Goal: Task Accomplishment & Management: Complete application form

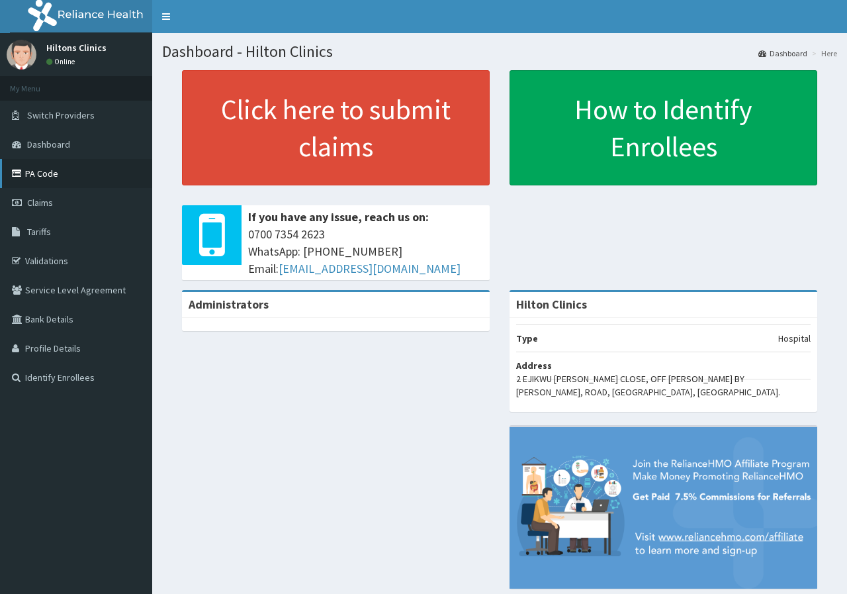
click at [58, 176] on link "PA Code" at bounding box center [76, 173] width 152 height 29
click at [32, 197] on span "Claims" at bounding box center [40, 203] width 26 height 12
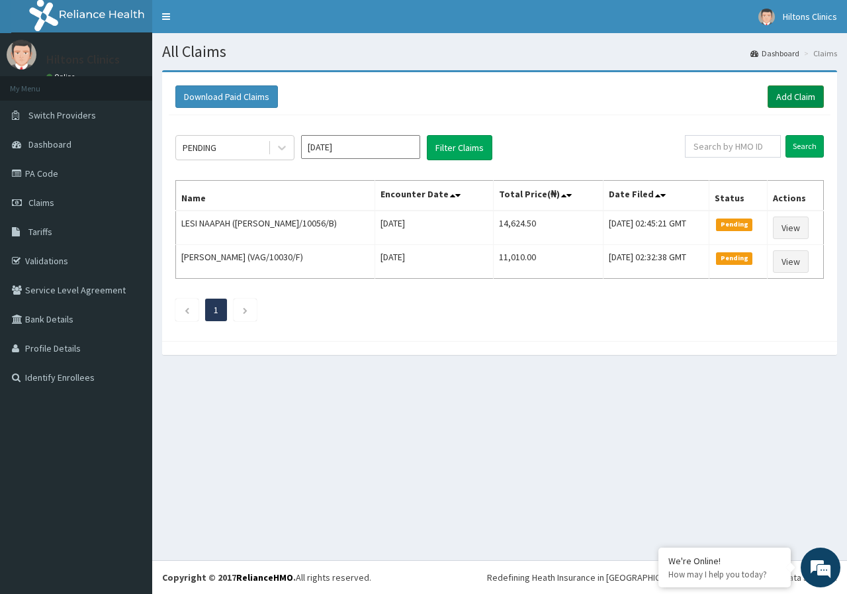
click at [807, 94] on link "Add Claim" at bounding box center [796, 96] width 56 height 22
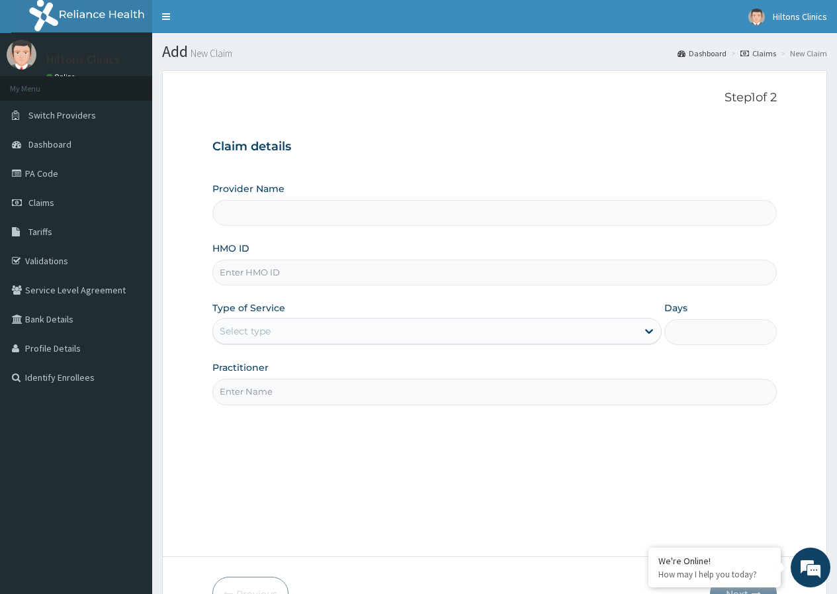
click at [271, 272] on input "HMO ID" at bounding box center [494, 272] width 564 height 26
type input "Hilton Clinics"
paste input "ARI/10030/B"
type input "ARI/10030/B"
click at [374, 325] on div "Select type" at bounding box center [425, 330] width 424 height 21
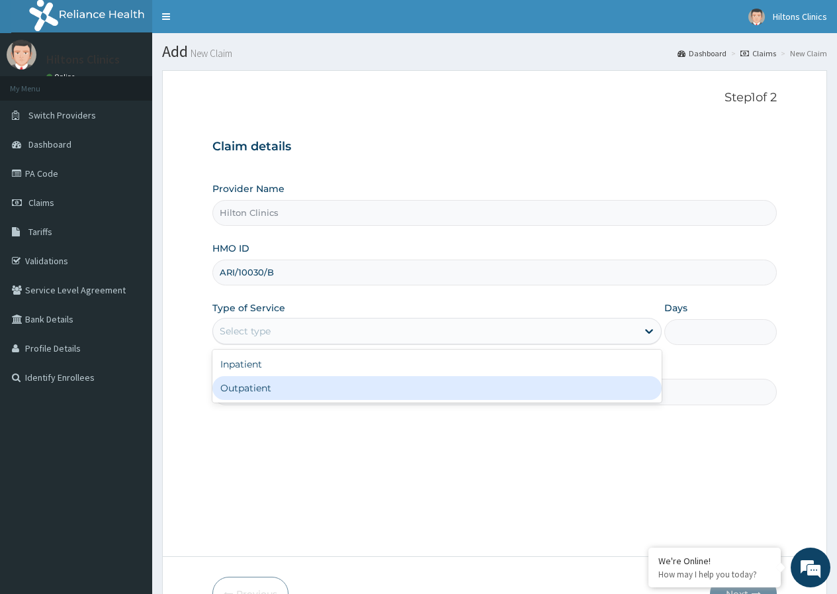
click at [338, 396] on div "Outpatient" at bounding box center [436, 388] width 449 height 24
type input "1"
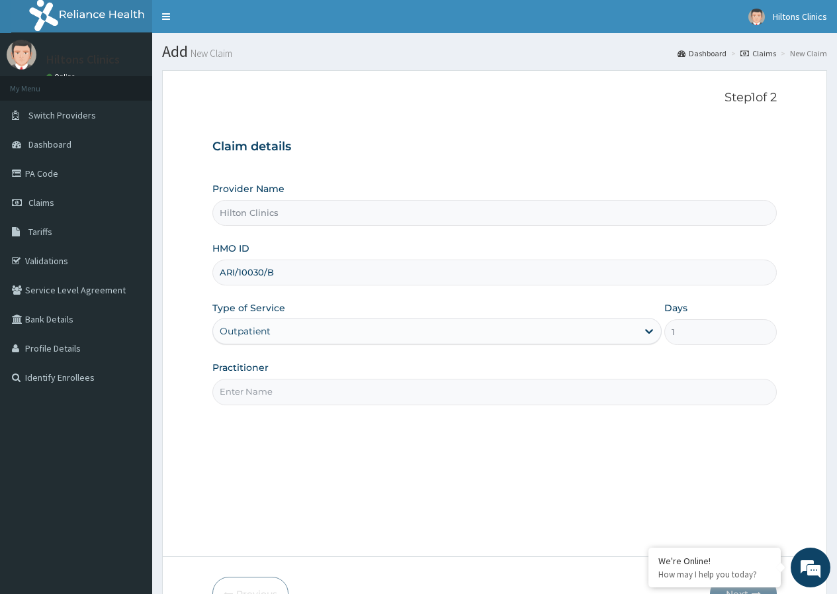
click at [344, 386] on input "Practitioner" at bounding box center [494, 392] width 564 height 26
type input "DR FIDELIS M"
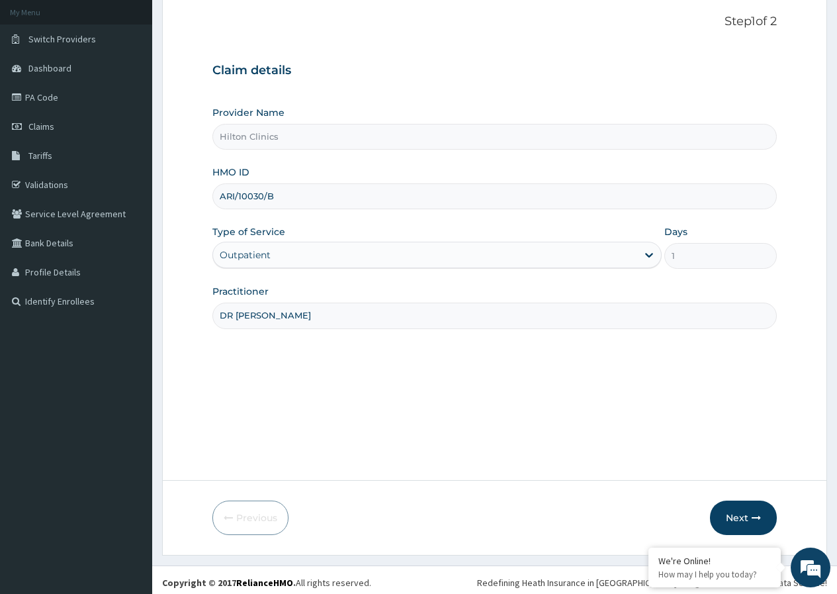
scroll to position [81, 0]
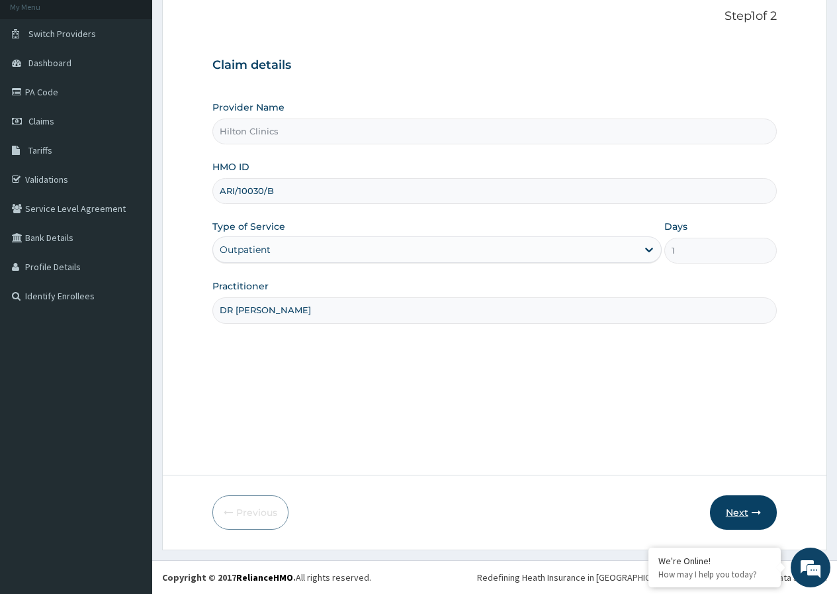
click at [755, 508] on icon "button" at bounding box center [756, 512] width 9 height 9
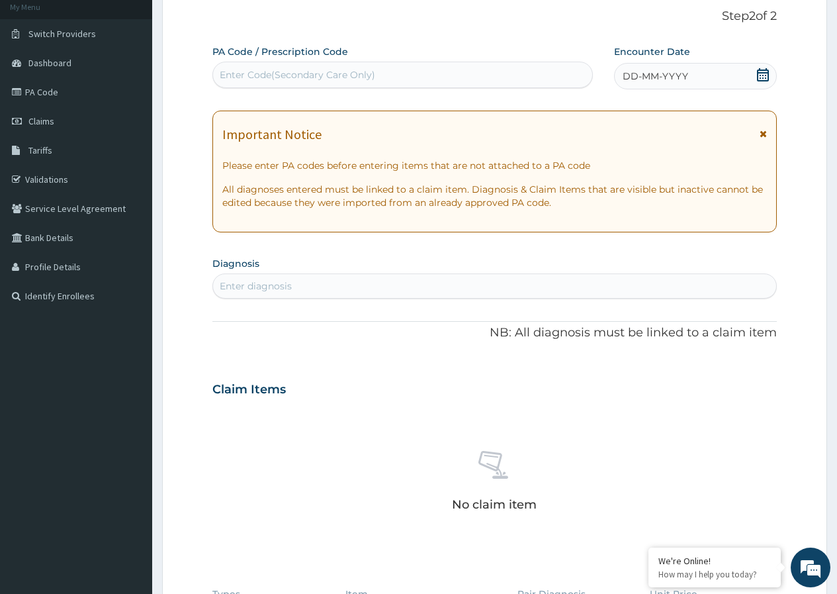
scroll to position [0, 0]
click at [439, 81] on div "Enter Code(Secondary Care Only)" at bounding box center [402, 74] width 379 height 21
click at [412, 74] on div "Enter Code(Secondary Care Only)" at bounding box center [402, 74] width 379 height 21
type input "PA/942BFB"
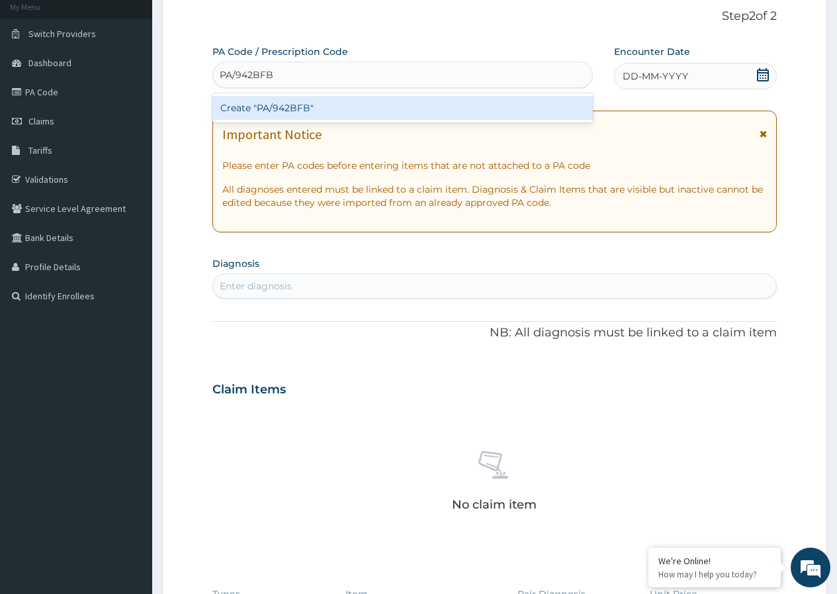
click at [371, 103] on div "Create "PA/942BFB"" at bounding box center [402, 108] width 380 height 24
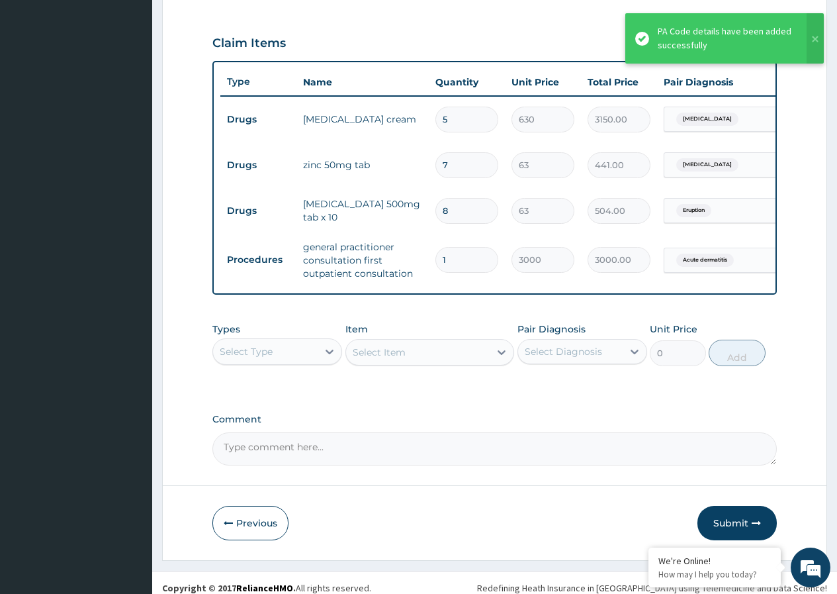
scroll to position [452, 0]
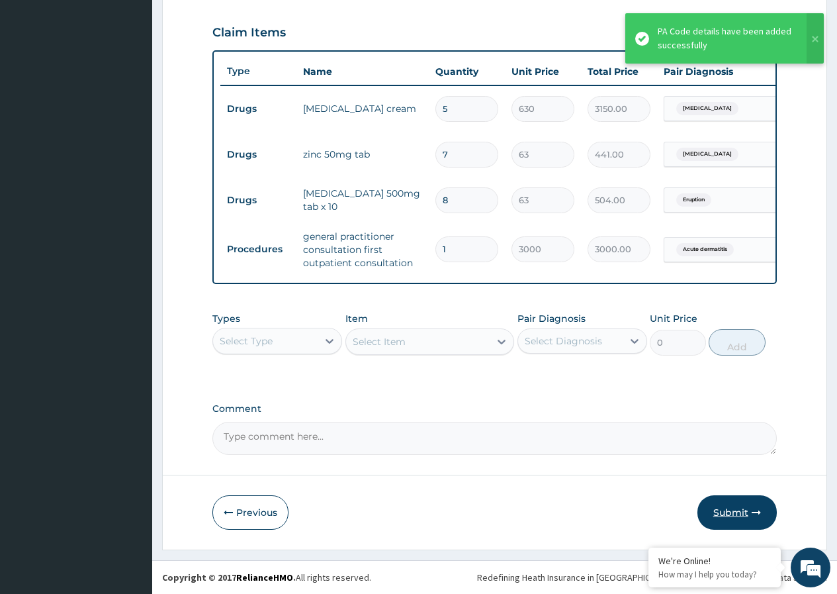
click at [737, 506] on button "Submit" at bounding box center [736, 512] width 79 height 34
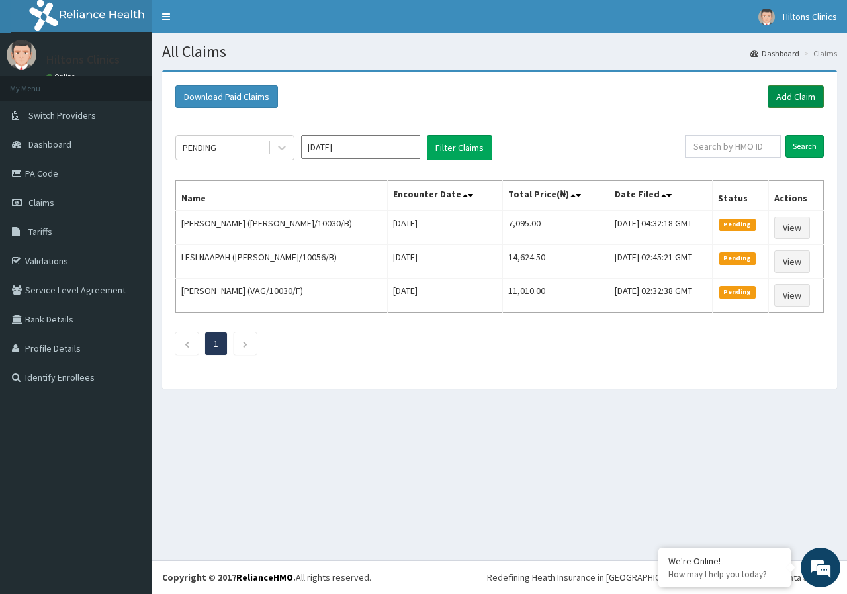
click at [809, 90] on link "Add Claim" at bounding box center [796, 96] width 56 height 22
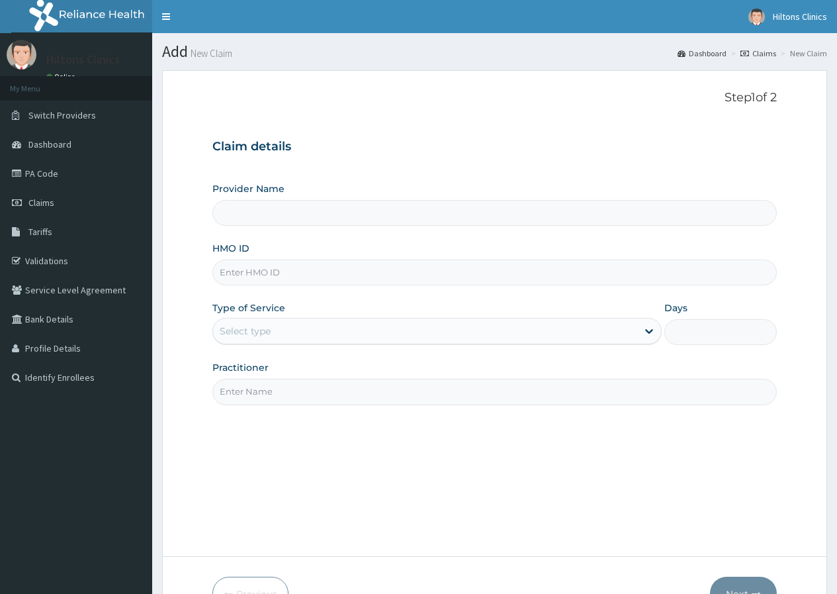
click at [293, 270] on input "HMO ID" at bounding box center [494, 272] width 564 height 26
paste input "FNR/10009/C"
type input "FNR/10009/C"
type input "Hilton Clinics"
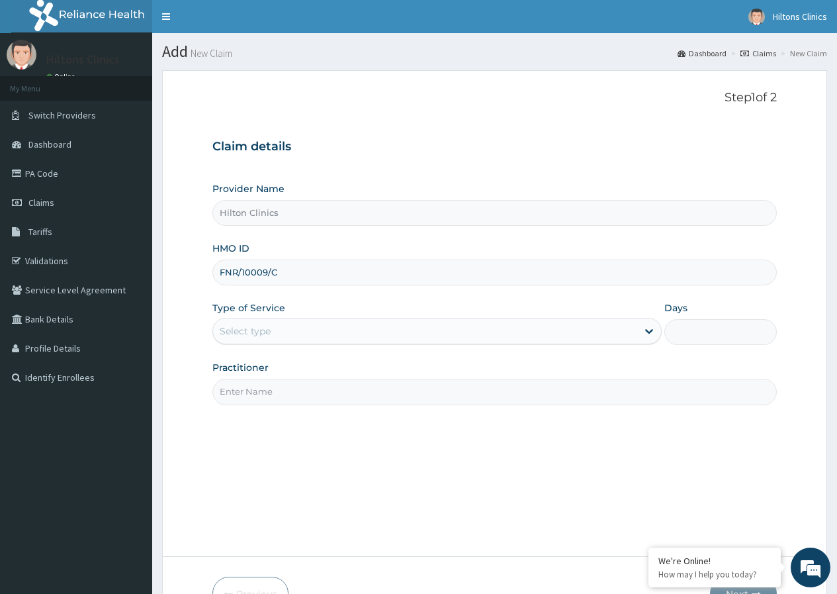
type input "FNR/10009/C"
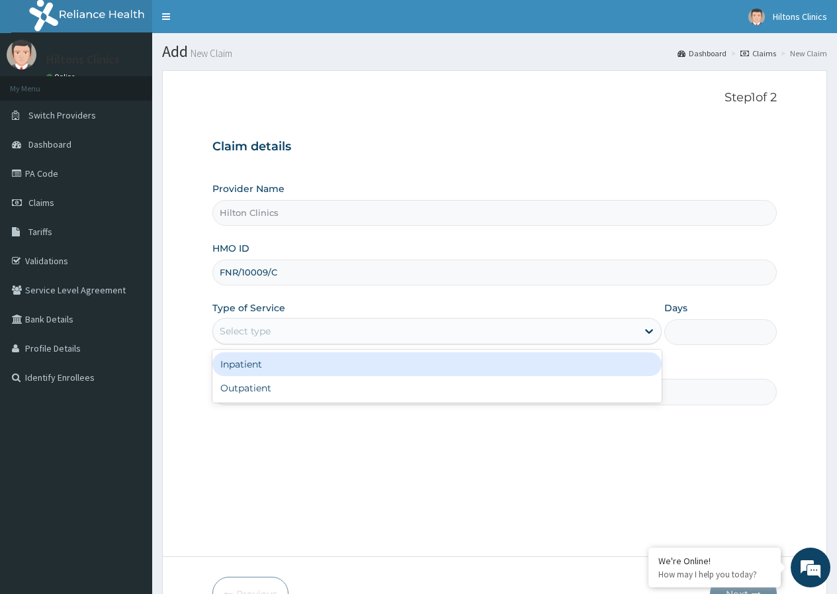
click at [354, 326] on div "Select type" at bounding box center [425, 330] width 424 height 21
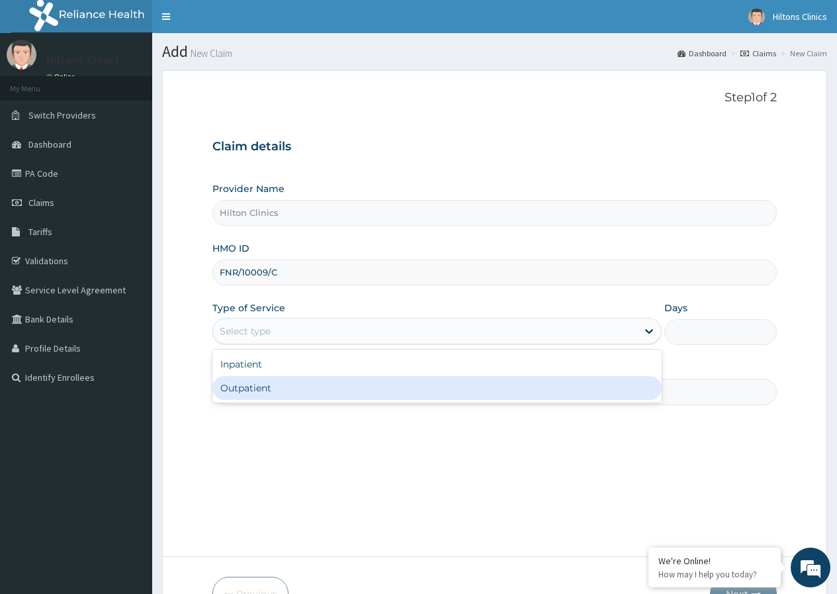
click at [329, 385] on div "Outpatient" at bounding box center [436, 388] width 449 height 24
type input "1"
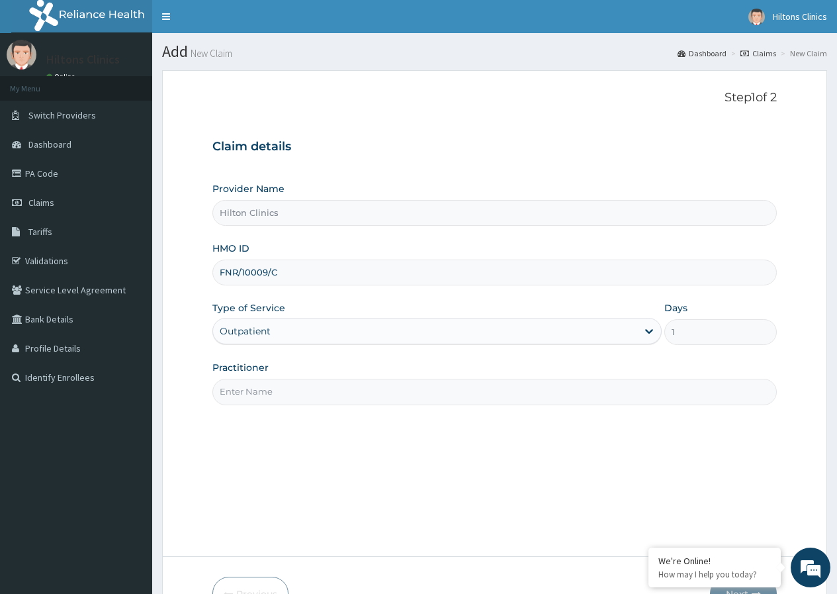
click at [326, 386] on input "Practitioner" at bounding box center [494, 392] width 564 height 26
type input "DR [PERSON_NAME]"
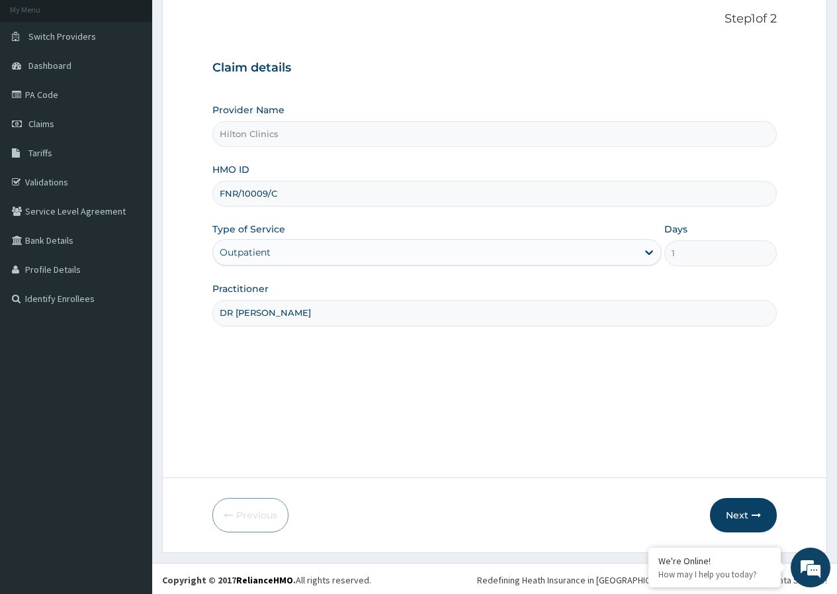
scroll to position [81, 0]
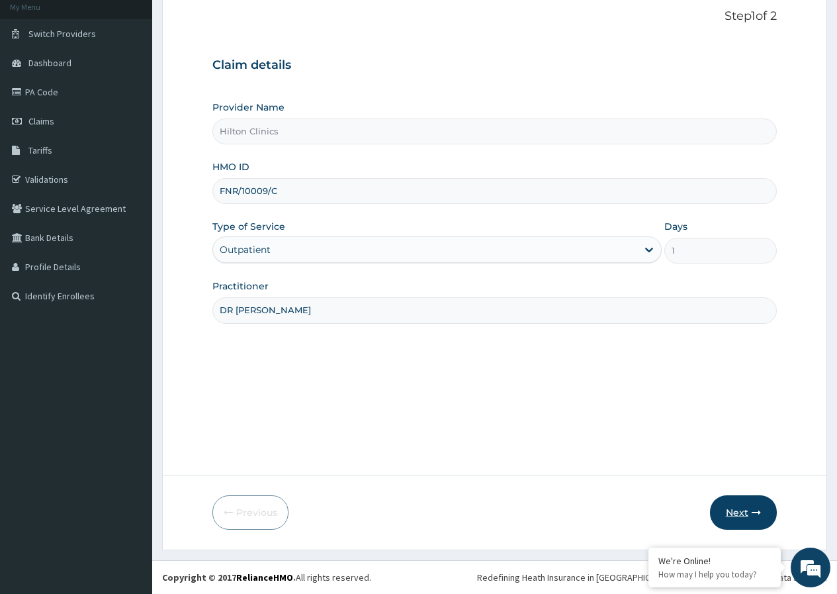
click at [741, 508] on button "Next" at bounding box center [743, 512] width 67 height 34
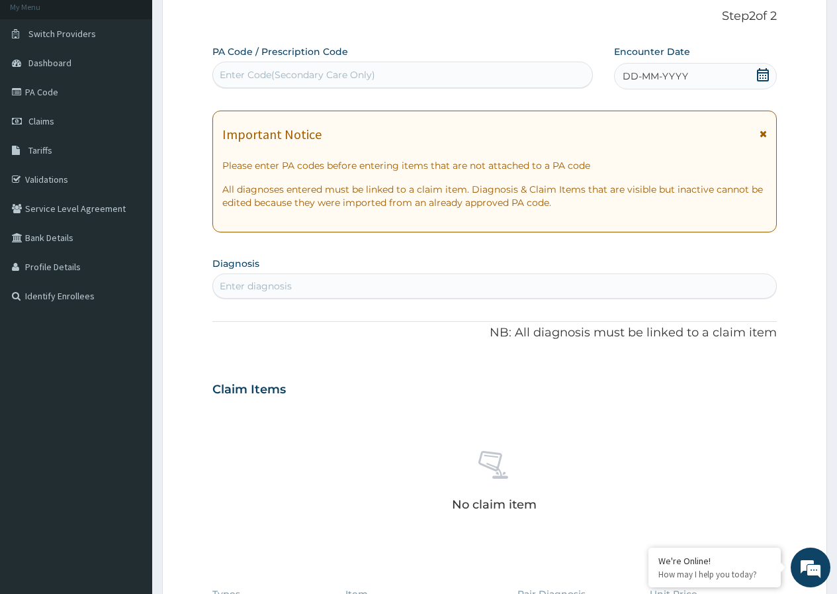
scroll to position [0, 0]
click at [314, 73] on div "Enter Code(Secondary Care Only)" at bounding box center [298, 74] width 156 height 13
type input "PA/AC5624"
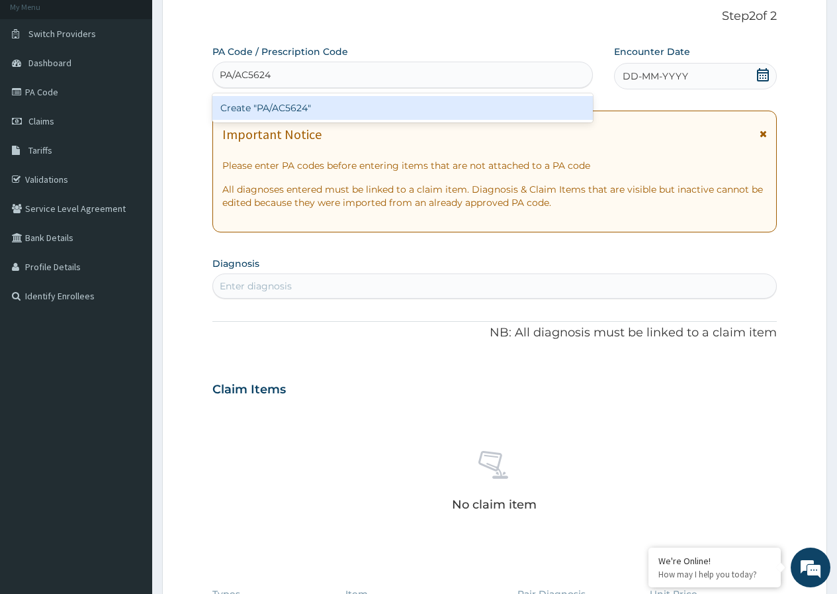
click at [331, 108] on div "Create "PA/AC5624"" at bounding box center [402, 108] width 380 height 24
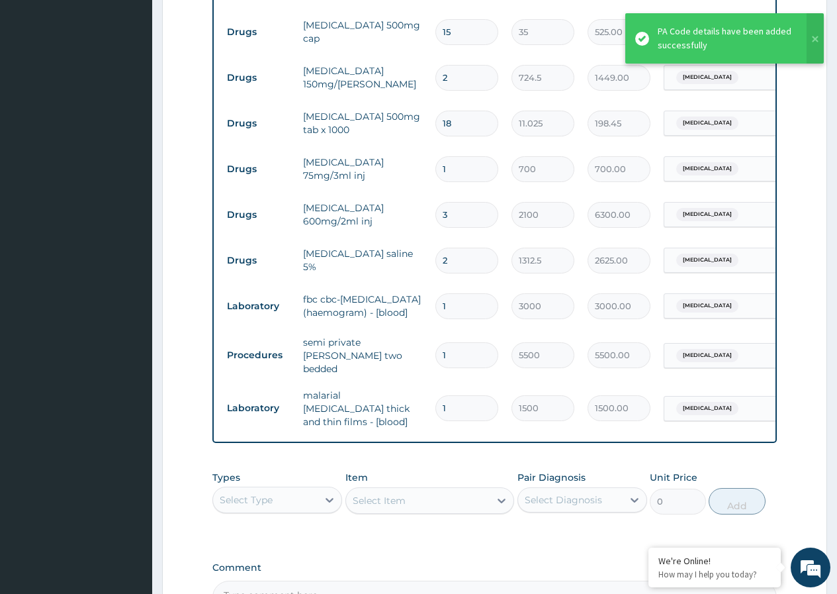
scroll to position [726, 0]
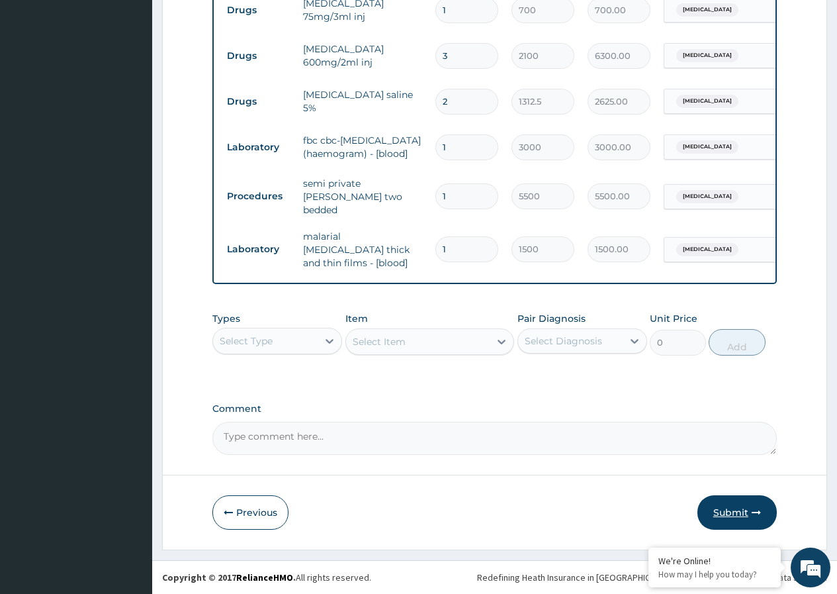
click at [726, 506] on button "Submit" at bounding box center [736, 512] width 79 height 34
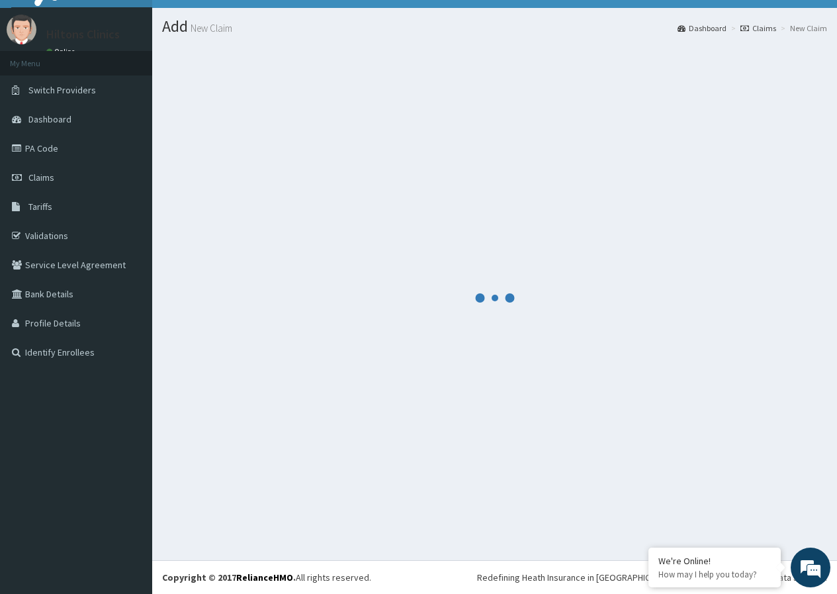
scroll to position [25, 0]
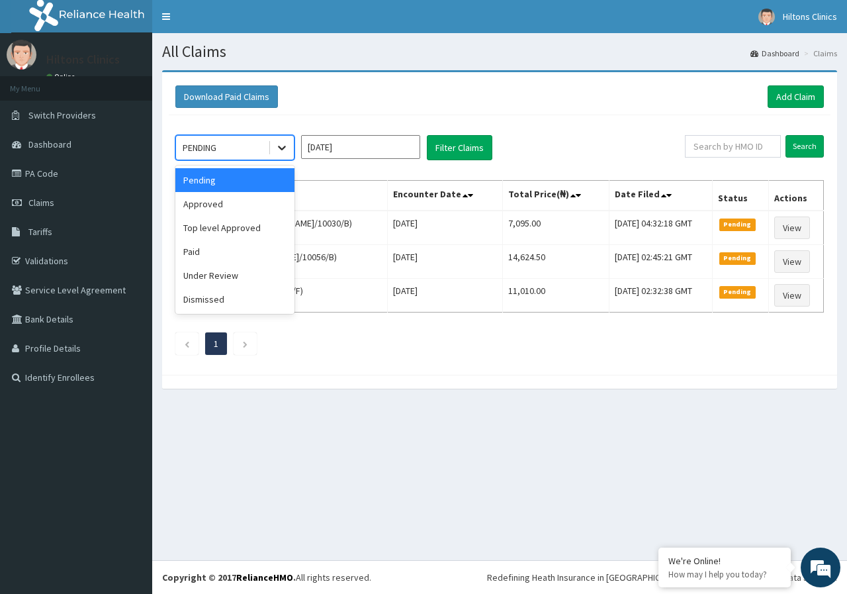
click at [288, 151] on icon at bounding box center [281, 147] width 13 height 13
drag, startPoint x: 243, startPoint y: 204, endPoint x: 255, endPoint y: 203, distance: 12.6
click at [253, 204] on div "Approved" at bounding box center [234, 204] width 119 height 24
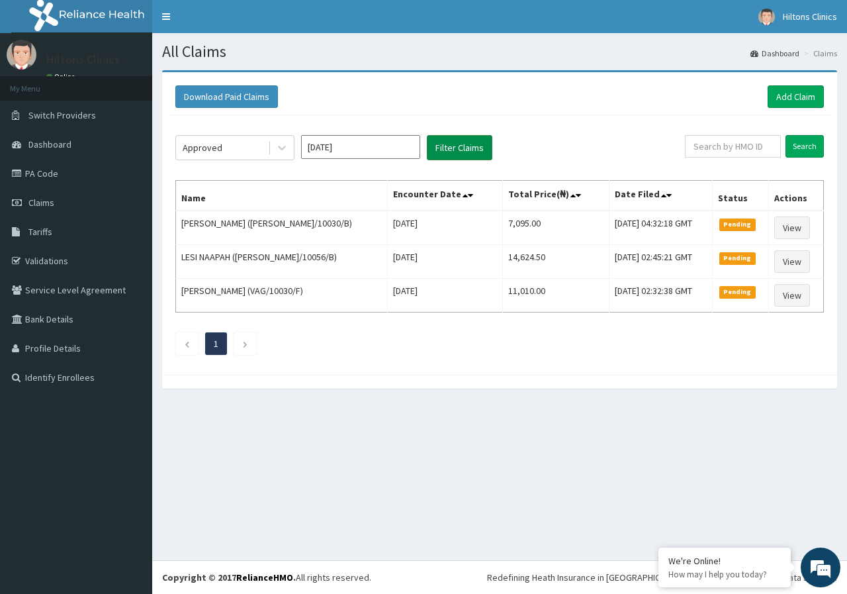
click at [473, 146] on button "Filter Claims" at bounding box center [460, 147] width 66 height 25
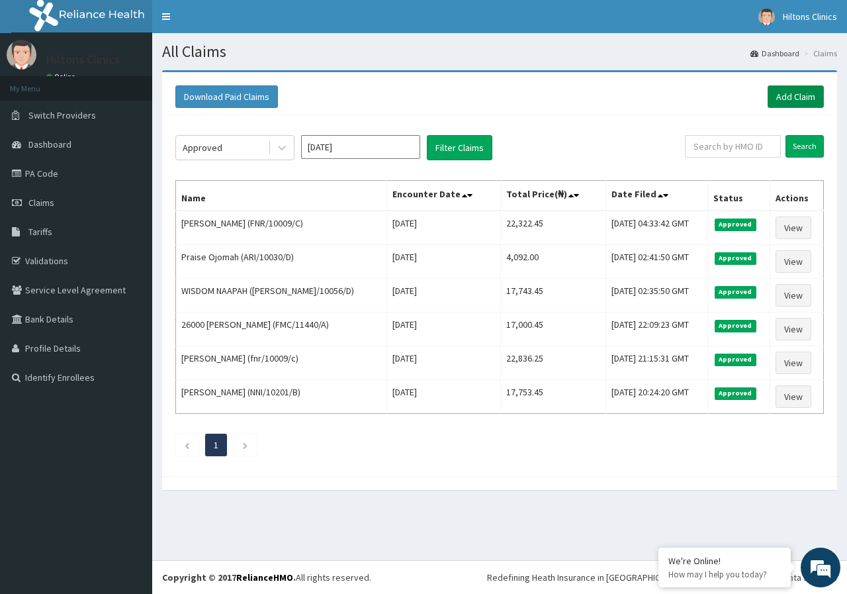
click at [809, 95] on link "Add Claim" at bounding box center [796, 96] width 56 height 22
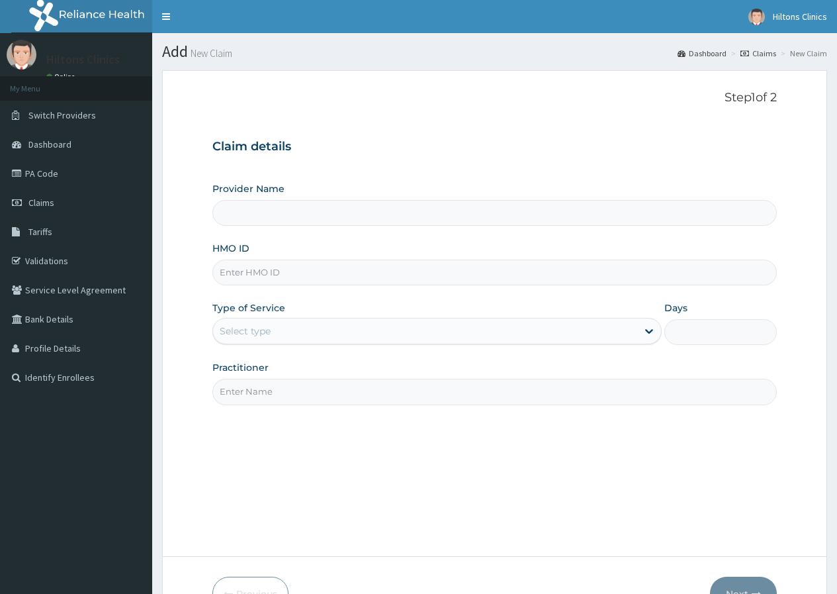
click at [349, 277] on input "HMO ID" at bounding box center [494, 272] width 564 height 26
paste input "PRL/10700/A"
type input "PRL/10700/A"
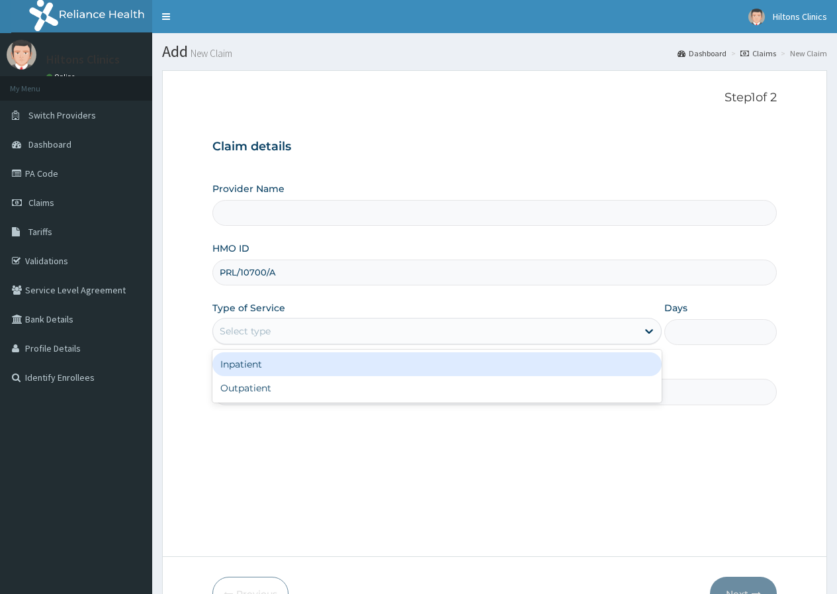
click at [388, 332] on div "Select type" at bounding box center [425, 330] width 424 height 21
type input "Hilton Clinics"
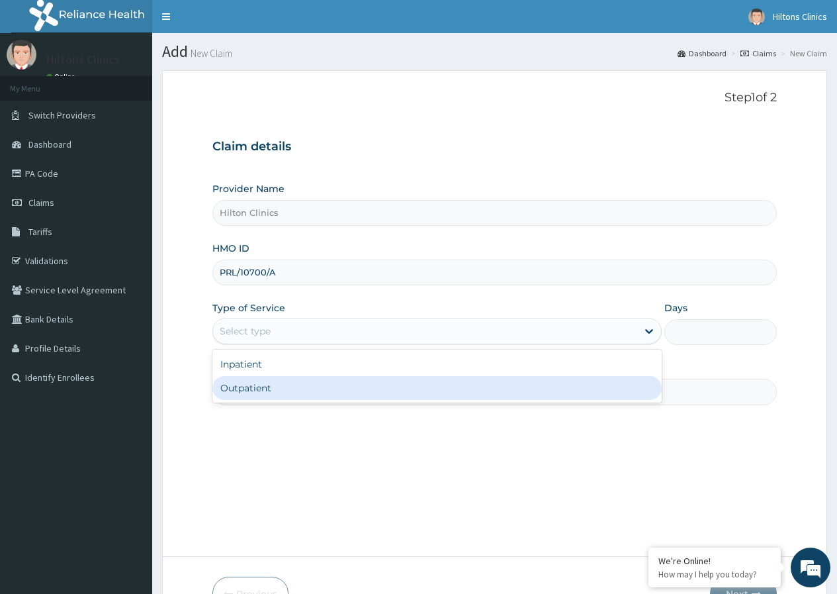
click at [368, 398] on div "Outpatient" at bounding box center [436, 388] width 449 height 24
type input "1"
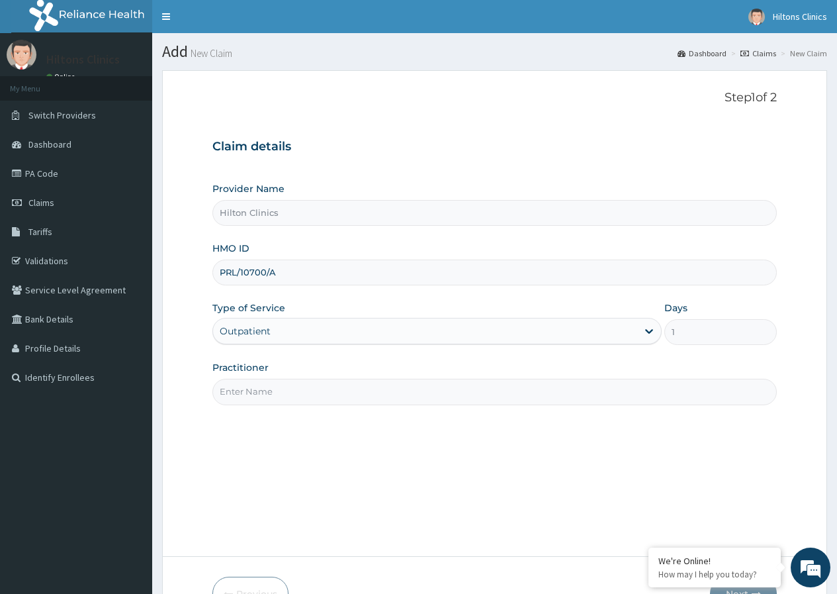
click at [373, 388] on input "Practitioner" at bounding box center [494, 392] width 564 height 26
type input "DR FIDELIS M"
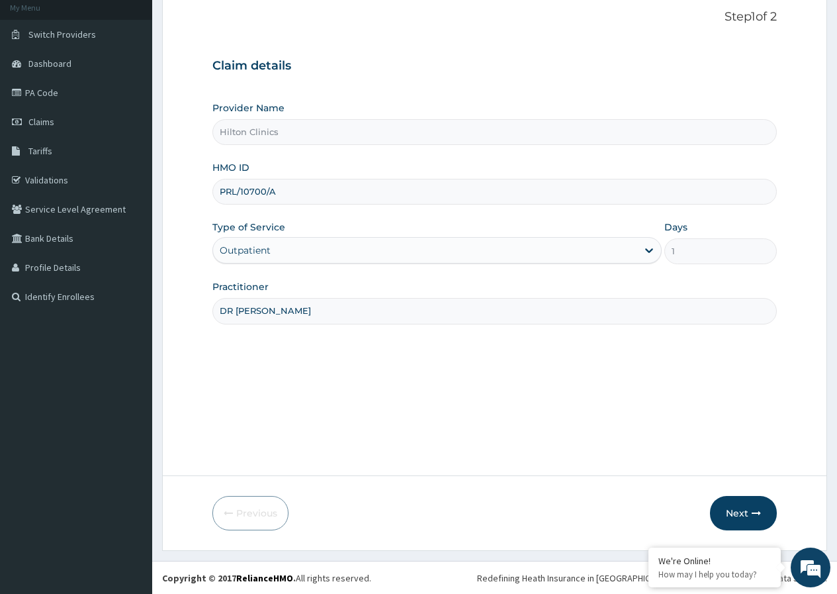
scroll to position [81, 0]
click at [732, 510] on button "Next" at bounding box center [743, 512] width 67 height 34
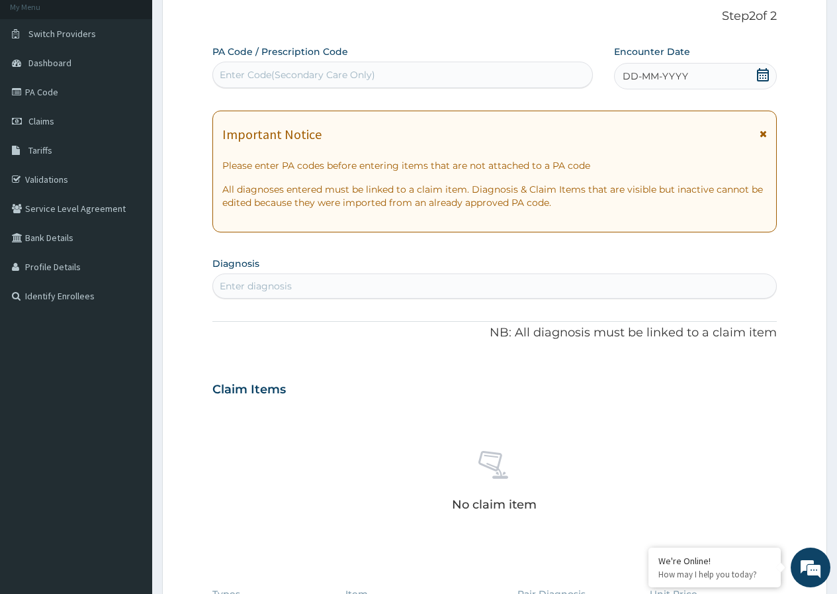
click at [367, 75] on div "Enter Code(Secondary Care Only)" at bounding box center [298, 74] width 156 height 13
type input "PA/B783AF"
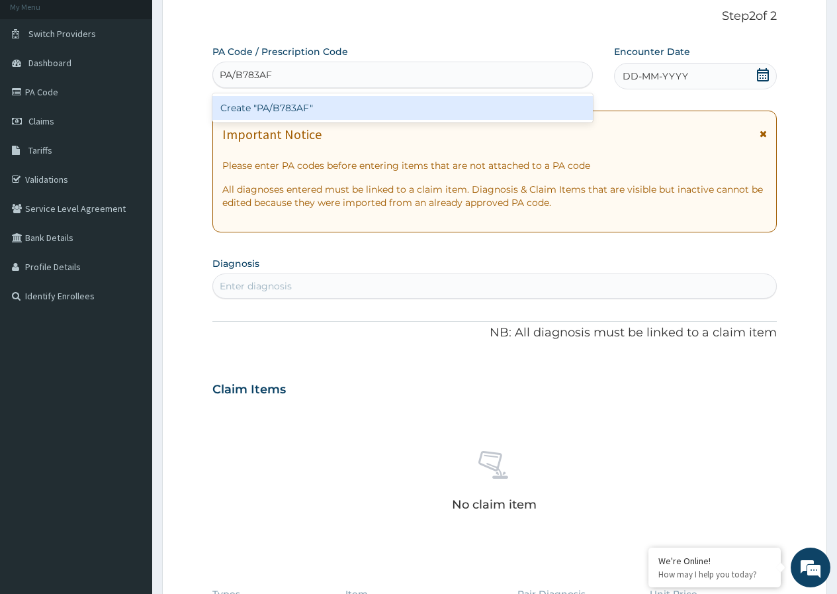
click at [349, 107] on div "Create "PA/B783AF"" at bounding box center [402, 108] width 380 height 24
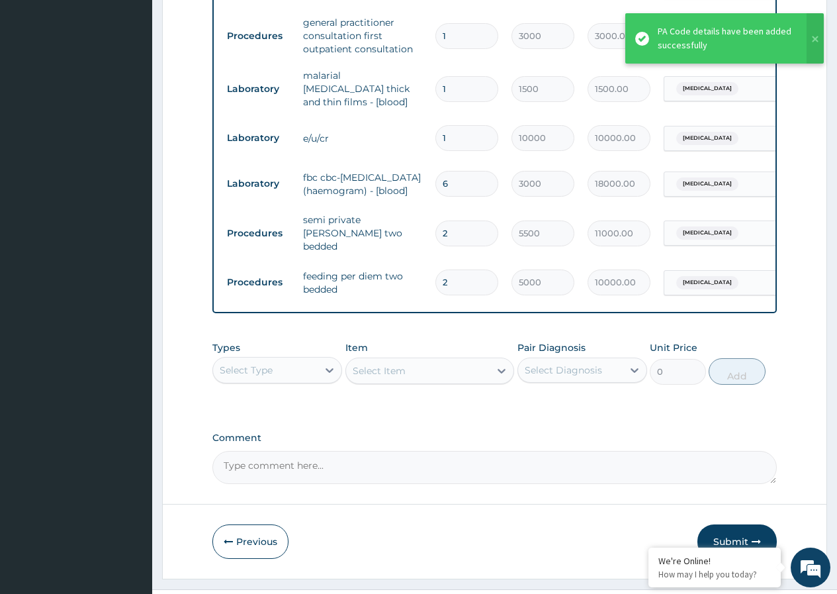
scroll to position [1053, 0]
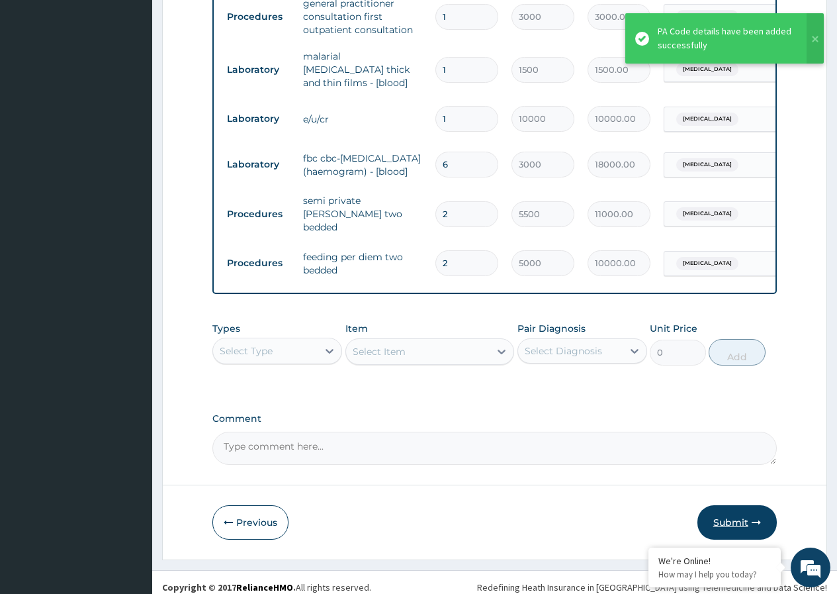
click at [733, 508] on button "Submit" at bounding box center [736, 522] width 79 height 34
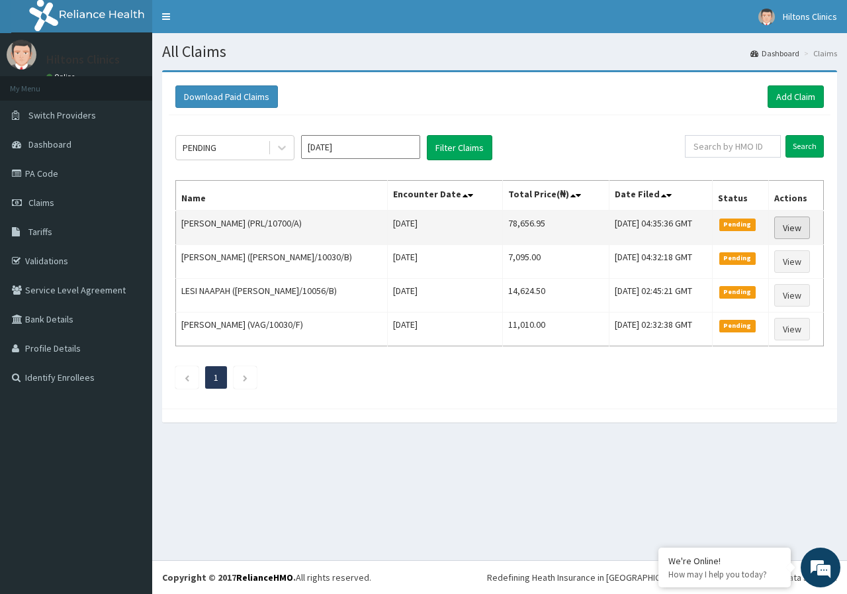
click at [787, 228] on link "View" at bounding box center [792, 227] width 36 height 22
